Goal: Information Seeking & Learning: Learn about a topic

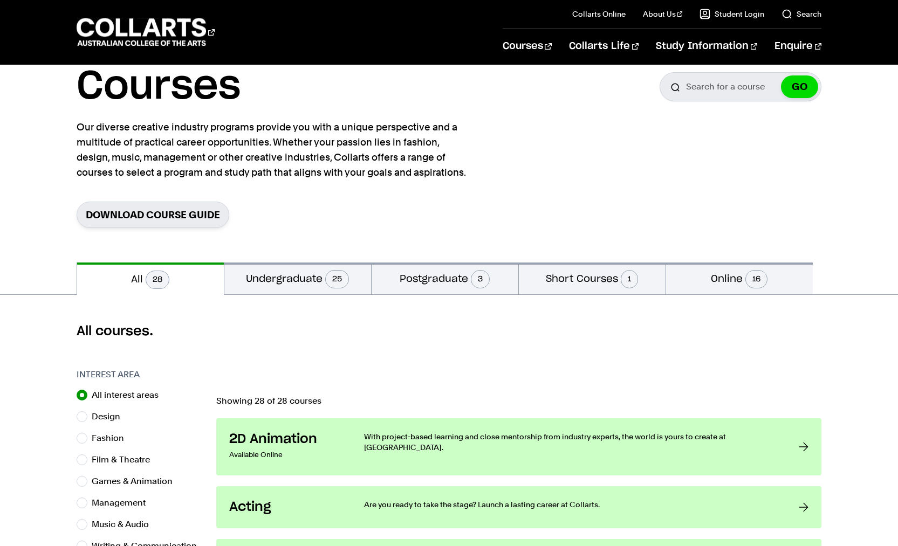
scroll to position [42, 0]
click at [288, 288] on button "Undergraduate 25" at bounding box center [297, 280] width 147 height 32
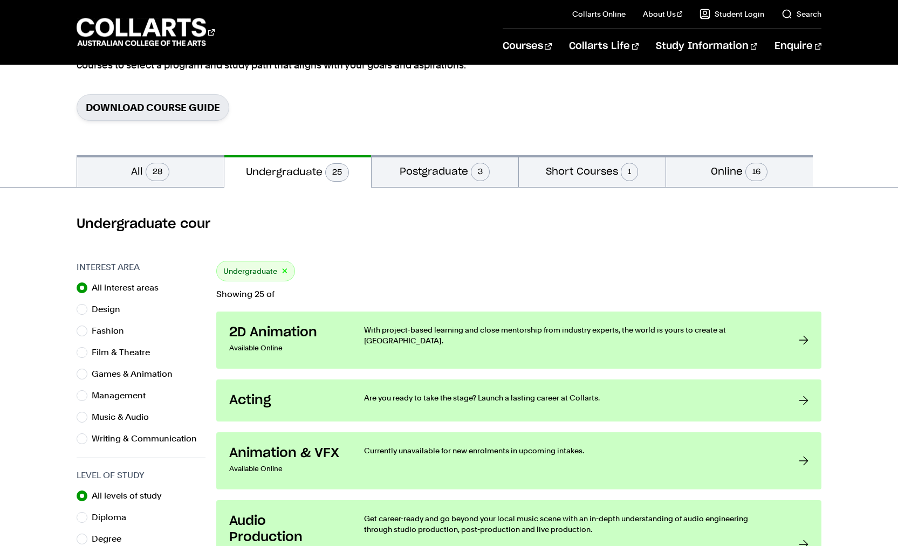
scroll to position [152, 0]
click at [108, 315] on label "Design" at bounding box center [110, 308] width 37 height 15
click at [87, 314] on input "Design" at bounding box center [82, 308] width 11 height 11
radio input "true"
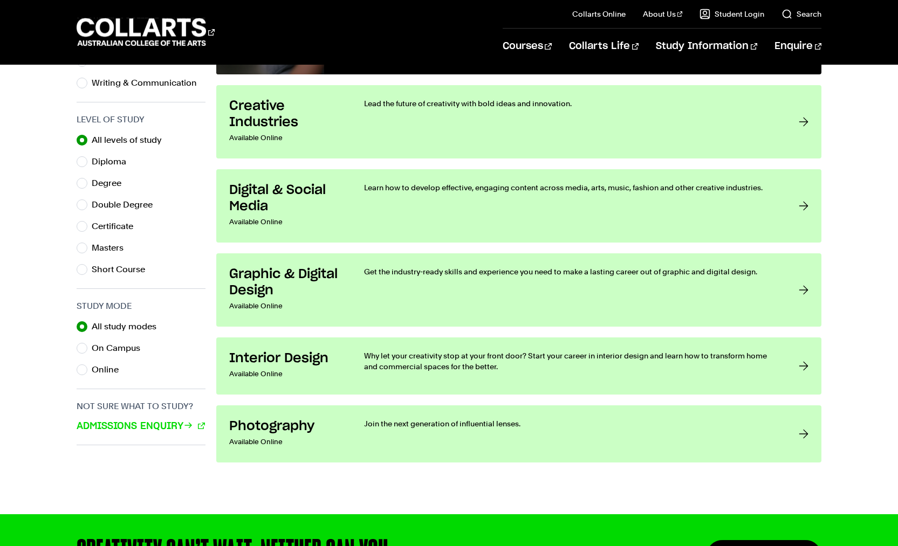
scroll to position [505, 0]
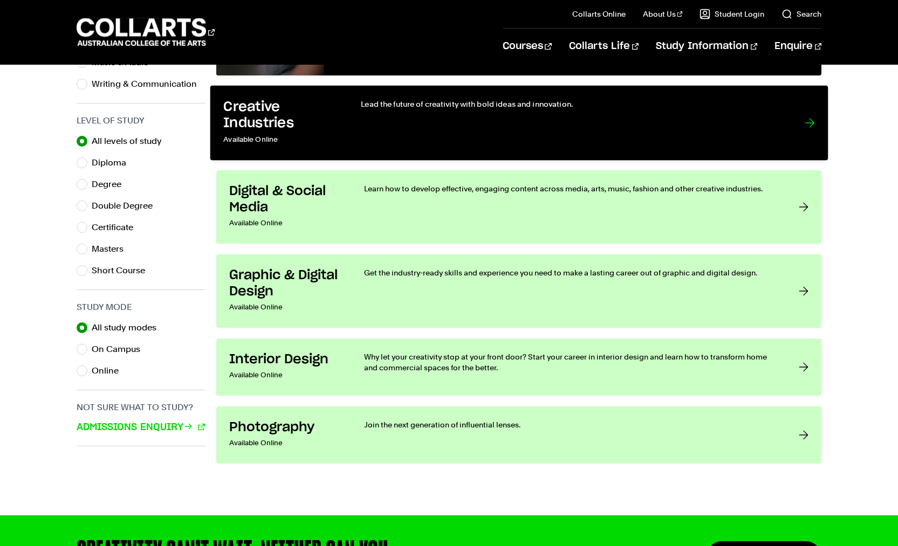
click at [710, 150] on link "Creative Industries Available Online Lead the future of creativity with bold id…" at bounding box center [519, 123] width 618 height 75
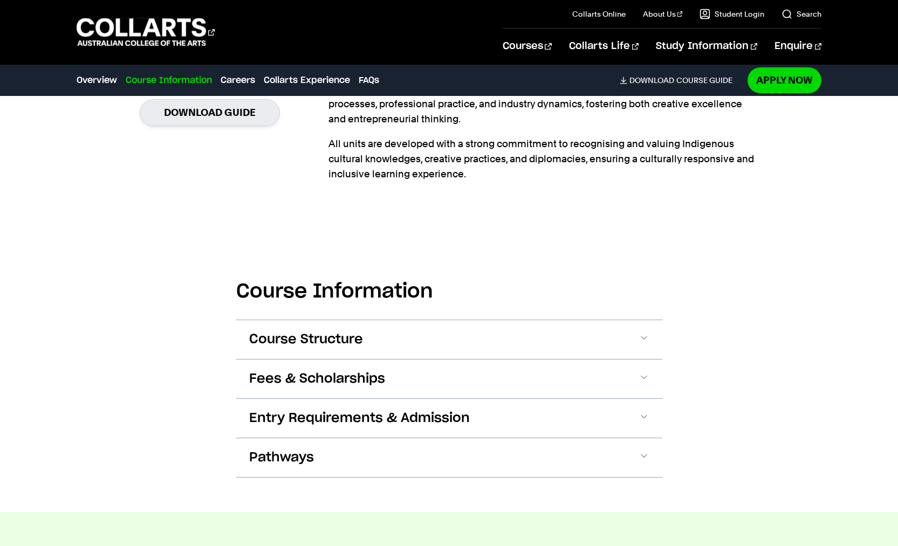
scroll to position [449, 0]
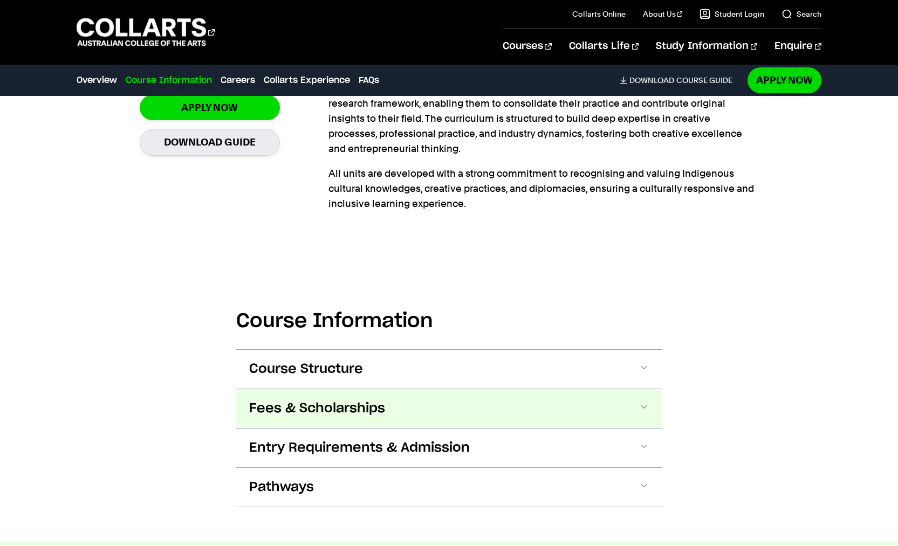
drag, startPoint x: 364, startPoint y: 409, endPoint x: 386, endPoint y: 413, distance: 23.0
click at [364, 409] on span "Fees & Scholarships" at bounding box center [317, 408] width 136 height 17
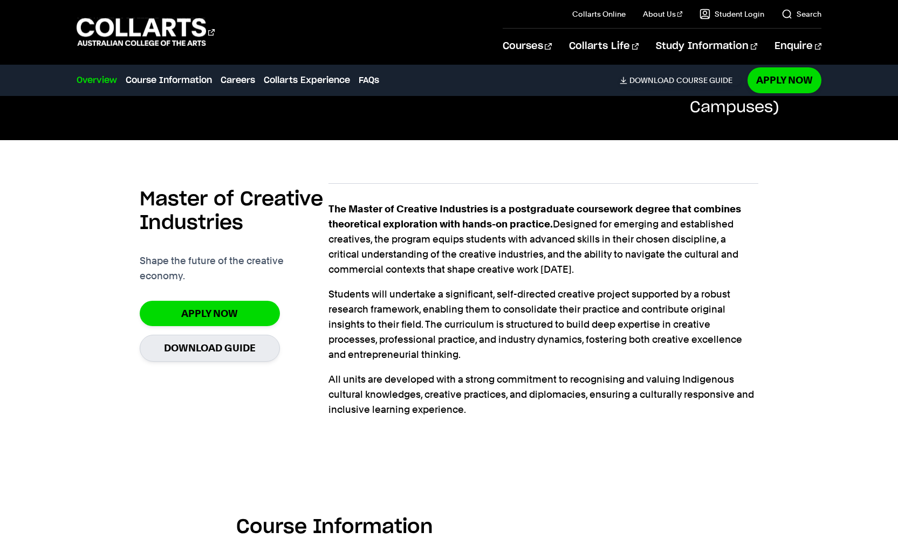
scroll to position [235, 0]
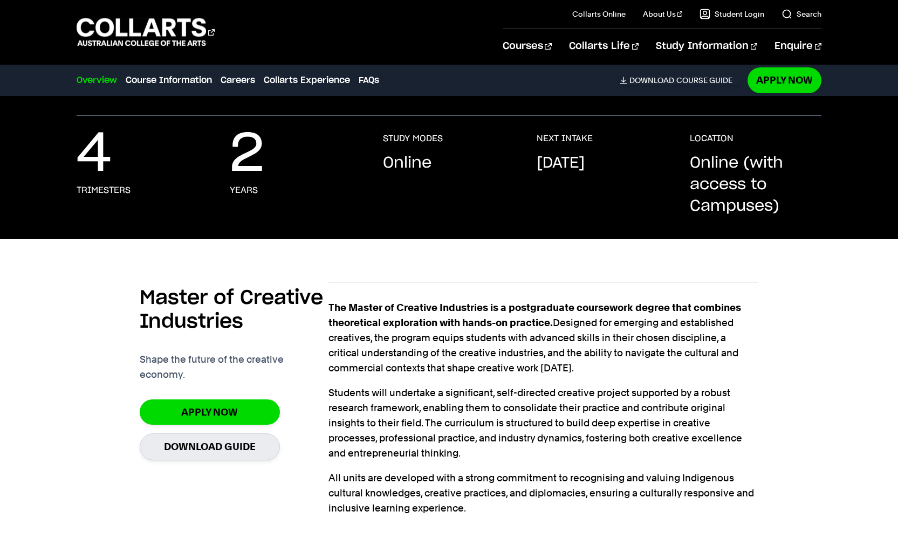
scroll to position [296, 0]
